Goal: Go to known website: Access a specific website the user already knows

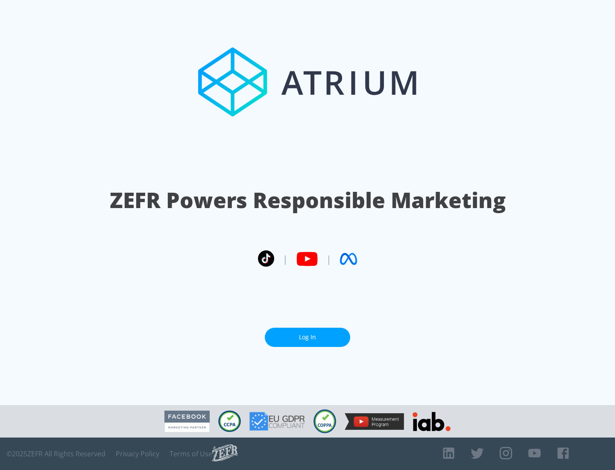
click at [308, 337] on link "Log In" at bounding box center [307, 337] width 85 height 19
